Goal: Complete application form

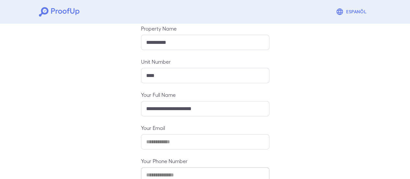
scroll to position [115, 0]
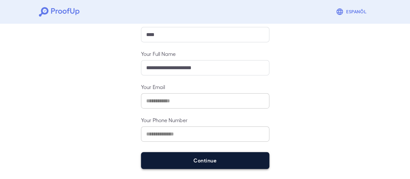
click at [217, 155] on button "Continue" at bounding box center [205, 160] width 128 height 17
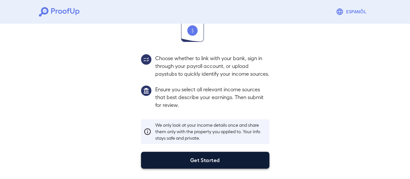
click at [201, 159] on button "Get Started" at bounding box center [205, 159] width 128 height 17
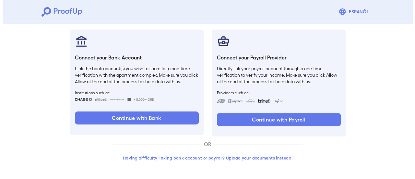
scroll to position [69, 0]
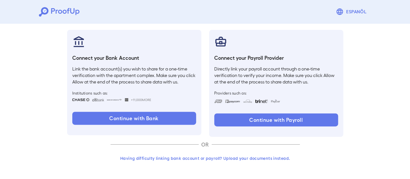
click at [250, 156] on button "Having difficulty linking bank account or payroll? Upload your documents instea…" at bounding box center [205, 158] width 189 height 12
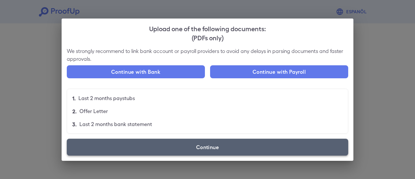
click at [250, 147] on label "Continue" at bounding box center [208, 147] width 282 height 17
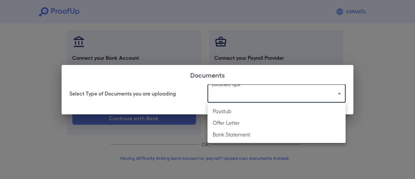
click at [245, 99] on body "Espanõl Go back How Would You Like to Verify Your Income? There are multiple wa…" at bounding box center [207, 55] width 415 height 248
click at [245, 132] on li "Bank Statement" at bounding box center [277, 134] width 138 height 12
type input "**********"
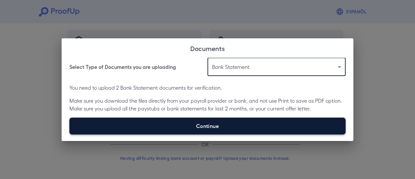
click at [159, 124] on label "Continue" at bounding box center [207, 125] width 276 height 17
click at [70, 134] on input "Continue" at bounding box center [69, 134] width 0 height 0
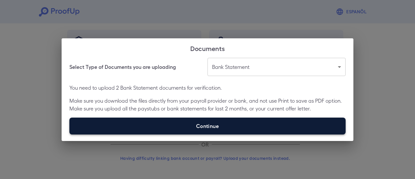
type input "**********"
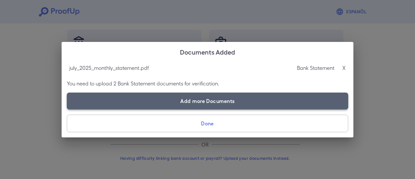
click at [202, 99] on label "Add more Documents" at bounding box center [208, 100] width 282 height 17
click at [67, 109] on input "Add more Documents" at bounding box center [67, 109] width 0 height 0
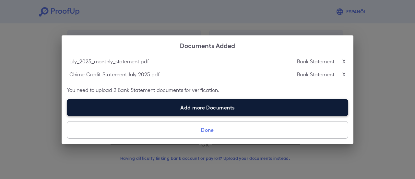
click at [168, 109] on label "Add more Documents" at bounding box center [208, 107] width 282 height 17
click at [67, 115] on input "Add more Documents" at bounding box center [67, 115] width 0 height 0
type input "**********"
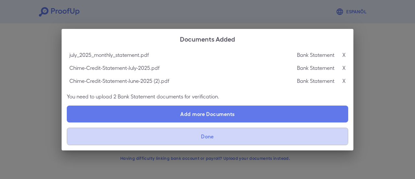
click at [310, 134] on button "Done" at bounding box center [208, 136] width 282 height 18
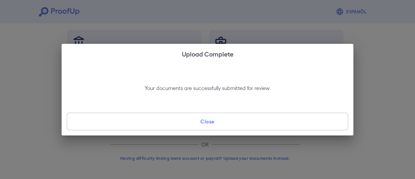
click at [254, 117] on button "Close" at bounding box center [208, 122] width 282 height 18
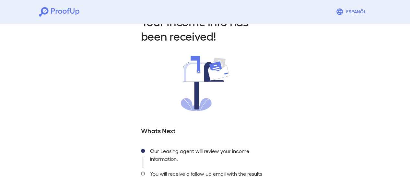
scroll to position [70, 0]
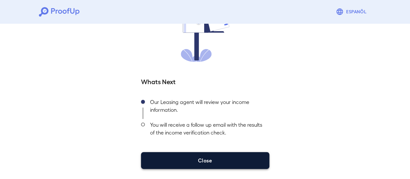
click at [238, 160] on button "Close" at bounding box center [205, 160] width 128 height 17
click at [183, 159] on button "Close" at bounding box center [205, 160] width 128 height 17
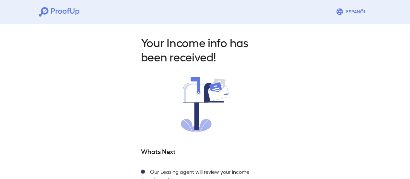
scroll to position [0, 0]
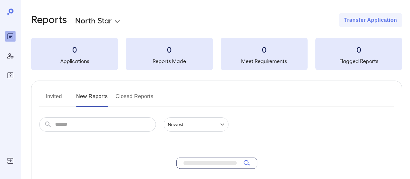
scroll to position [95, 0]
